Goal: Find specific page/section: Find specific page/section

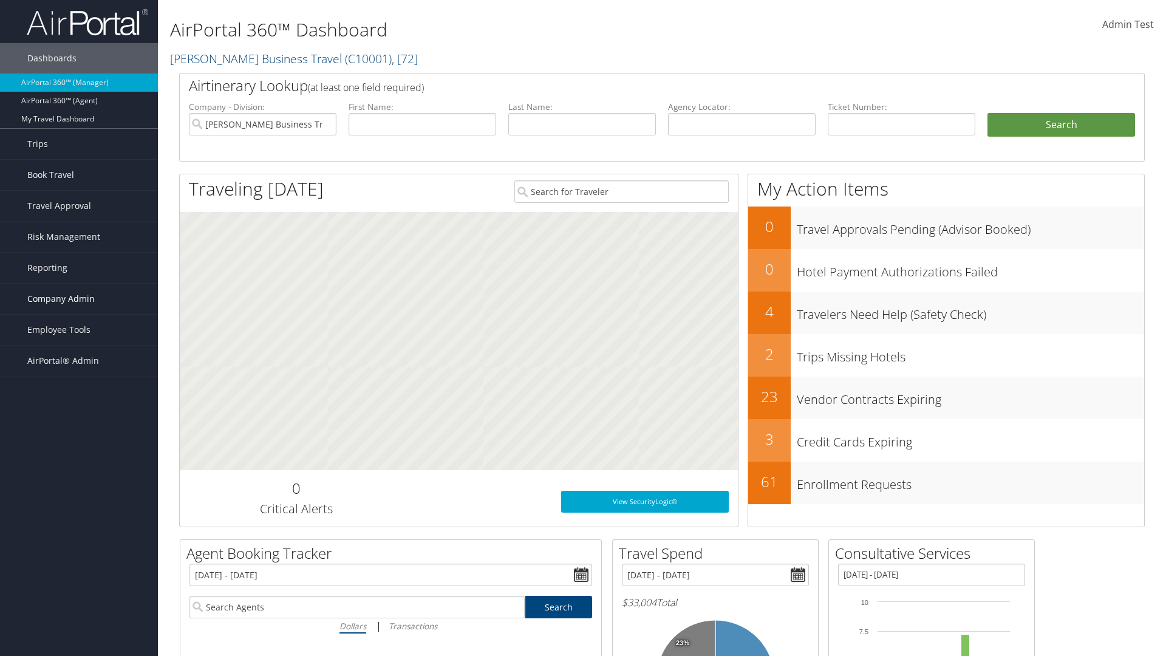
click at [79, 299] on span "Company Admin" at bounding box center [60, 299] width 67 height 30
click at [0, 0] on link "People" at bounding box center [0, 0] width 0 height 0
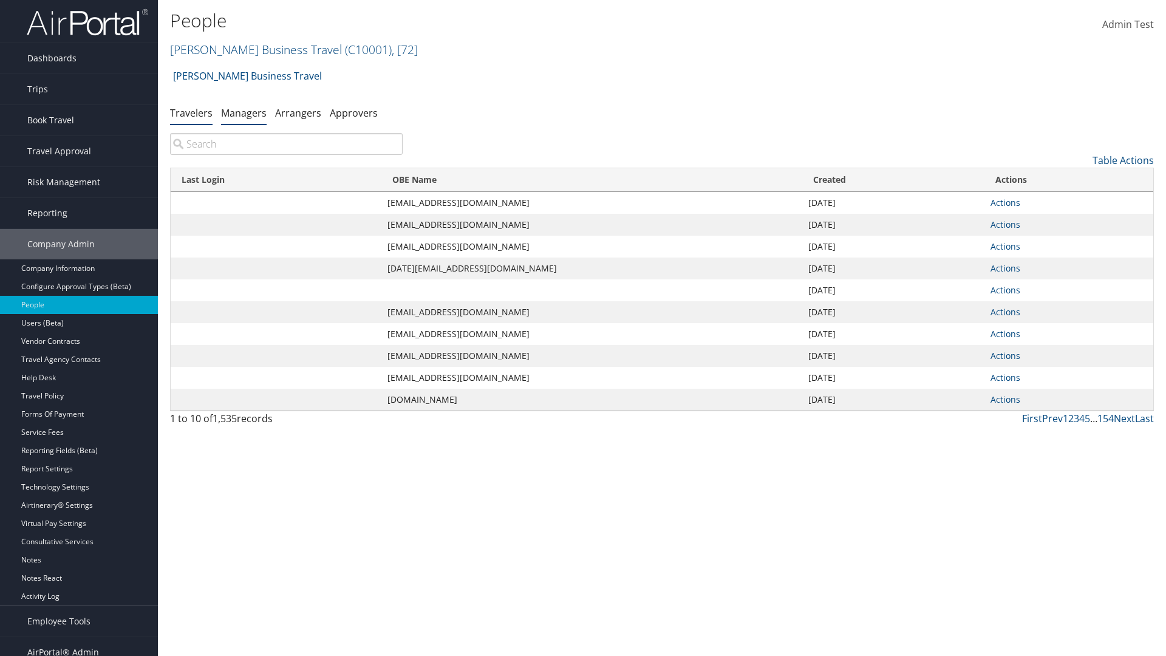
click at [244, 112] on link "Managers" at bounding box center [244, 112] width 46 height 13
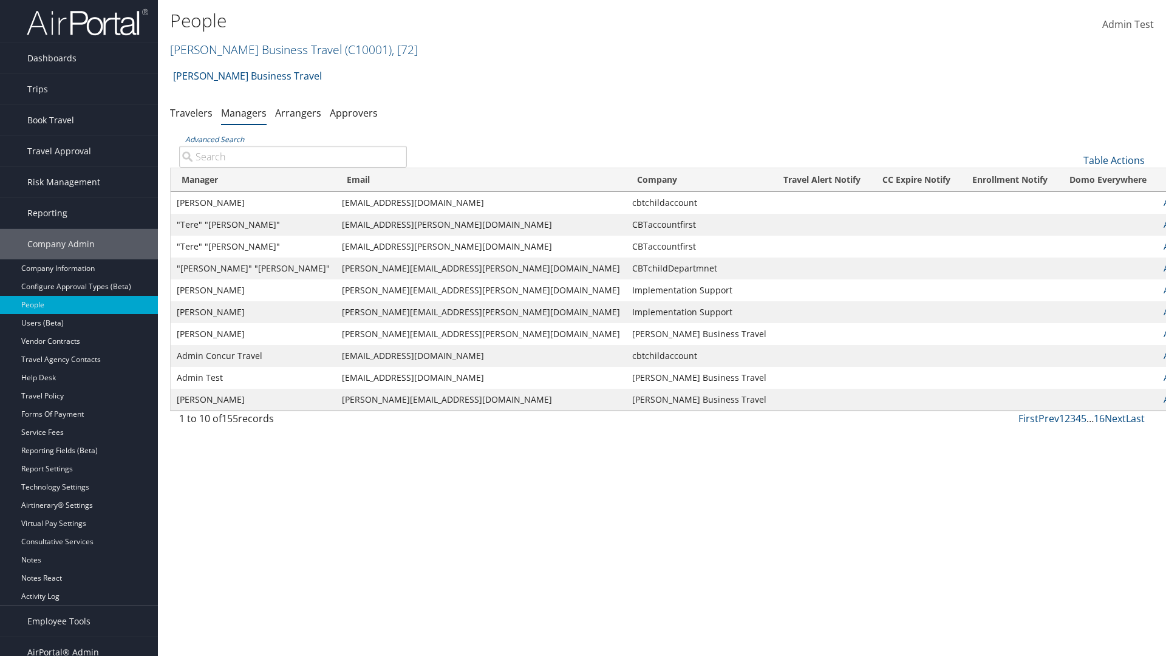
click at [293, 156] on input "Advanced Search" at bounding box center [293, 157] width 228 height 22
type input "Leon Rosenberg"
click at [293, 156] on input "Leon Rosenberg" at bounding box center [293, 157] width 228 height 22
type input "Non-existing Name"
